Goal: Task Accomplishment & Management: Manage account settings

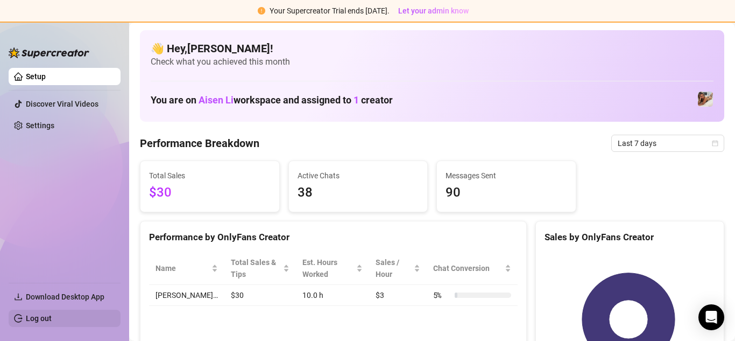
click at [37, 314] on link "Log out" at bounding box center [39, 318] width 26 height 9
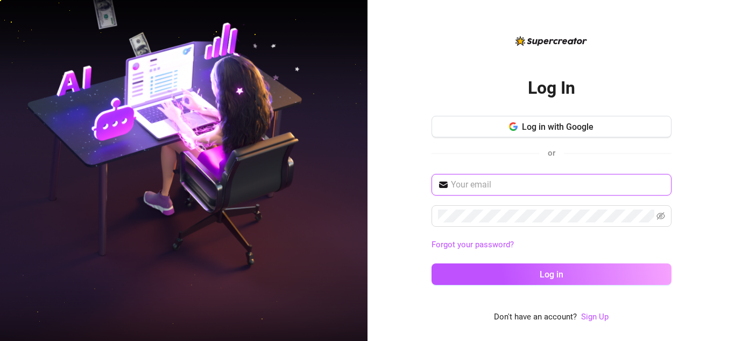
type input "[EMAIL_ADDRESS][DOMAIN_NAME]"
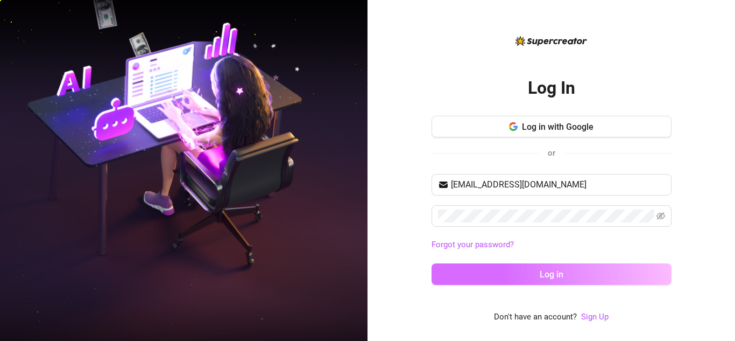
click at [571, 273] on button "Log in" at bounding box center [552, 274] width 240 height 22
